Goal: Information Seeking & Learning: Learn about a topic

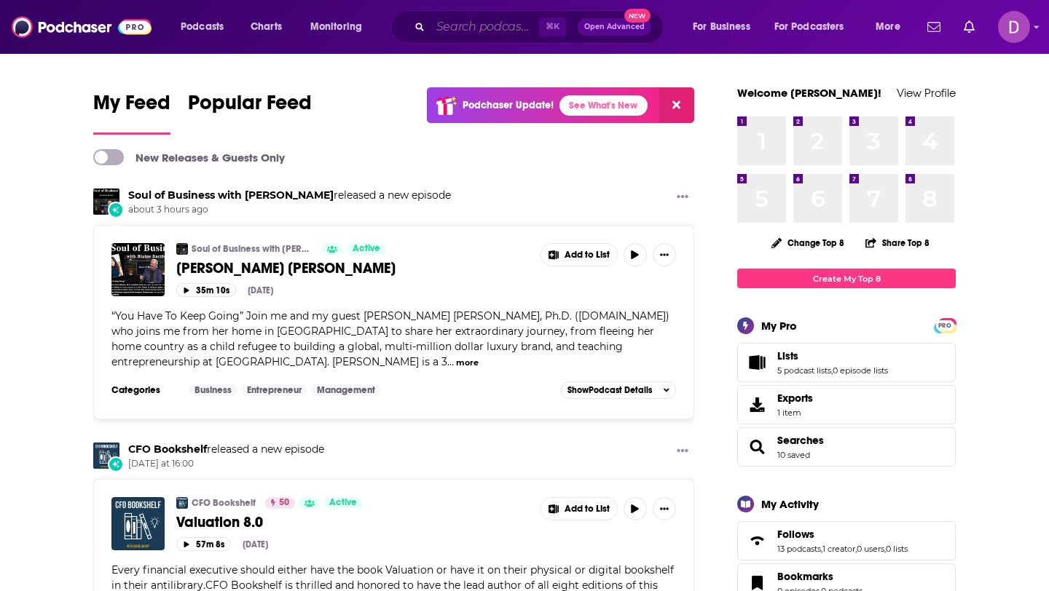
click at [435, 24] on input "Search podcasts, credits, & more..." at bounding box center [484, 26] width 109 height 23
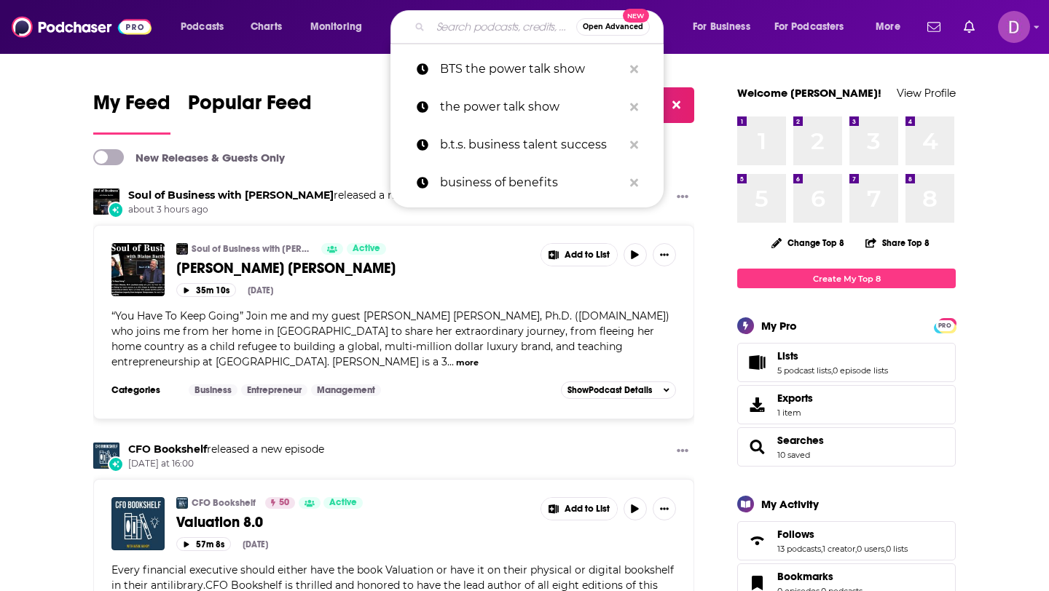
paste input "[PERSON_NAME] Podcast"
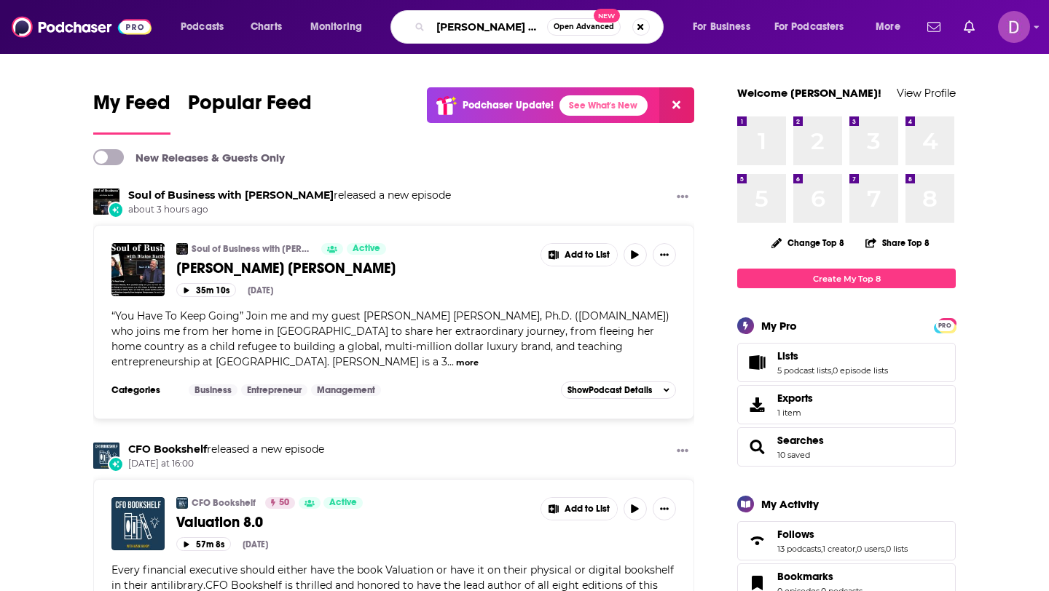
scroll to position [0, 54]
type input "[PERSON_NAME] Podcast"
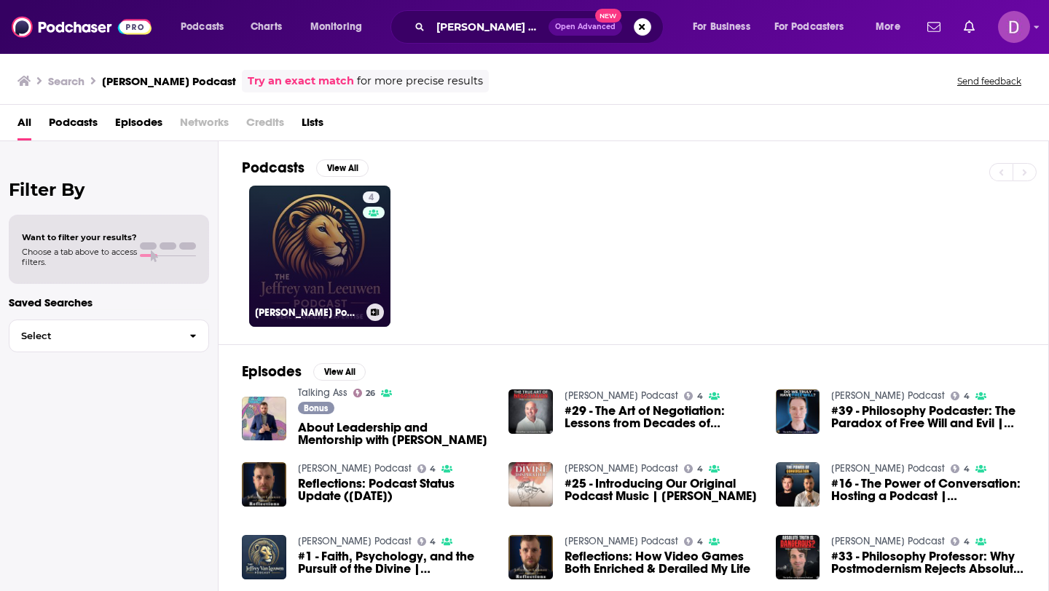
click at [280, 290] on link "4 [PERSON_NAME] Podcast" at bounding box center [319, 256] width 141 height 141
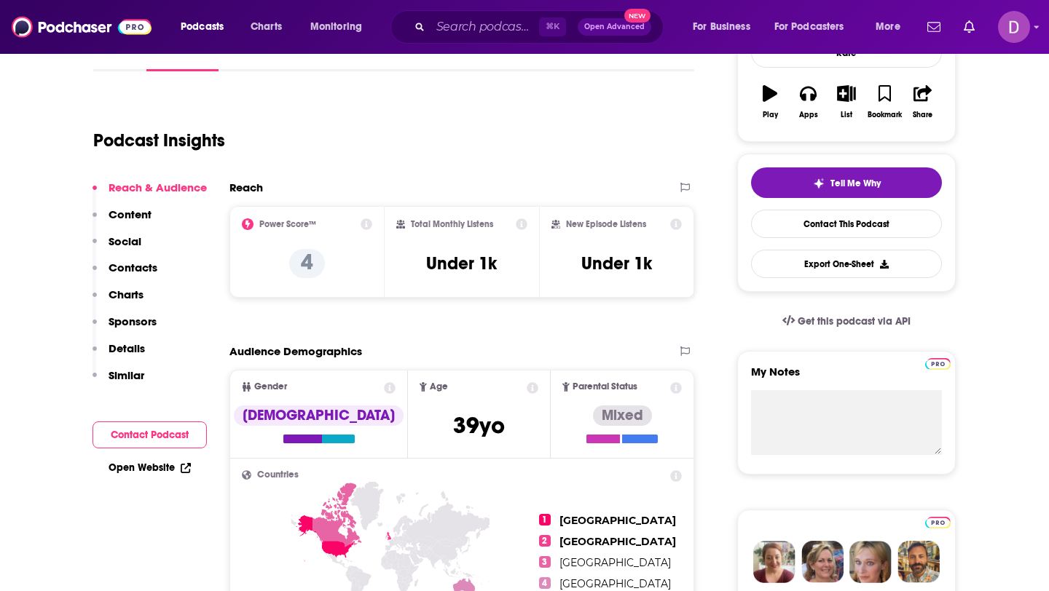
scroll to position [240, 0]
